Goal: Navigation & Orientation: Find specific page/section

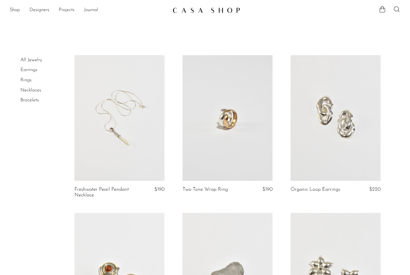
click at [28, 71] on link "Earrings" at bounding box center [28, 70] width 17 height 5
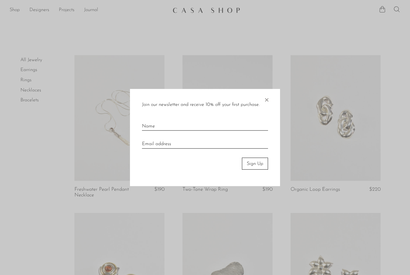
click at [264, 102] on span "×" at bounding box center [267, 98] width 6 height 19
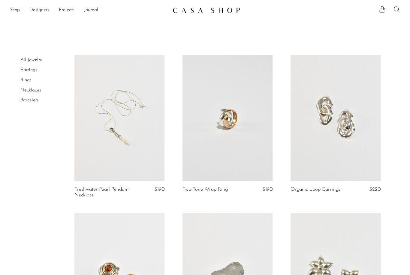
click at [48, 14] on link "Designers" at bounding box center [39, 10] width 20 height 8
click at [15, 9] on link "Shop" at bounding box center [15, 10] width 10 height 8
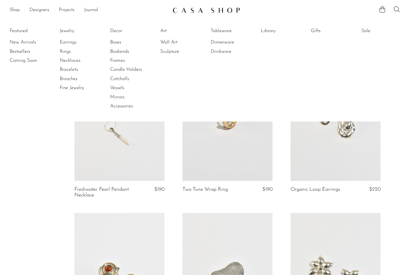
click at [68, 40] on link "Earrings" at bounding box center [82, 42] width 45 height 7
